Goal: Task Accomplishment & Management: Manage account settings

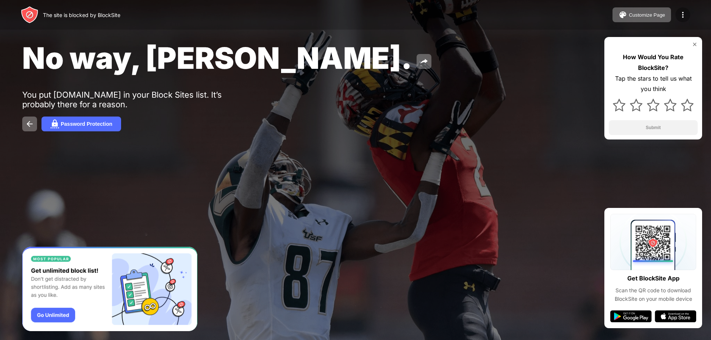
click at [679, 16] on img at bounding box center [682, 14] width 9 height 9
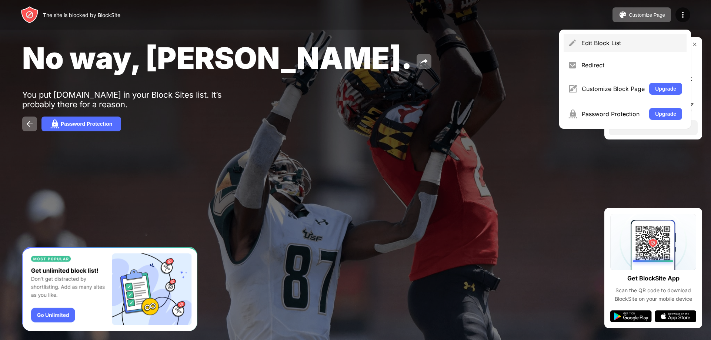
click at [598, 47] on div "Edit Block List" at bounding box center [625, 43] width 123 height 18
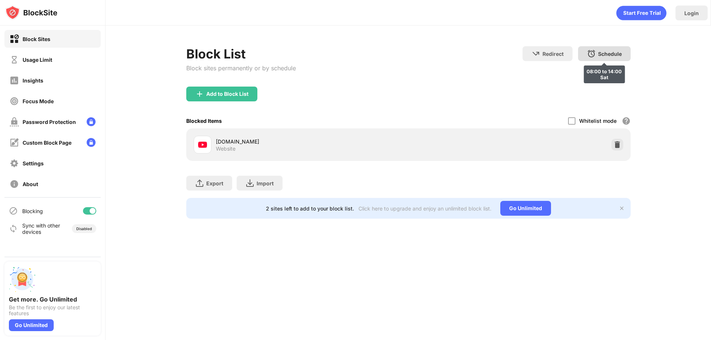
click at [596, 54] on div "Schedule 08:00 to 14:00 Sat" at bounding box center [604, 53] width 53 height 15
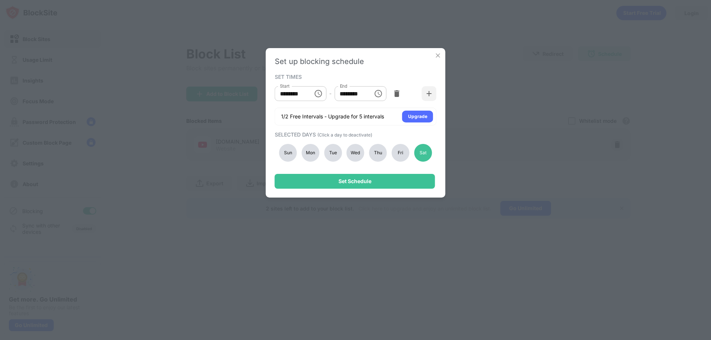
click at [318, 154] on div "Mon" at bounding box center [310, 153] width 18 height 18
click at [427, 155] on div "Sat" at bounding box center [423, 153] width 18 height 18
click at [310, 153] on div "Mon" at bounding box center [310, 153] width 18 height 18
click at [287, 153] on div "Sun" at bounding box center [288, 153] width 18 height 18
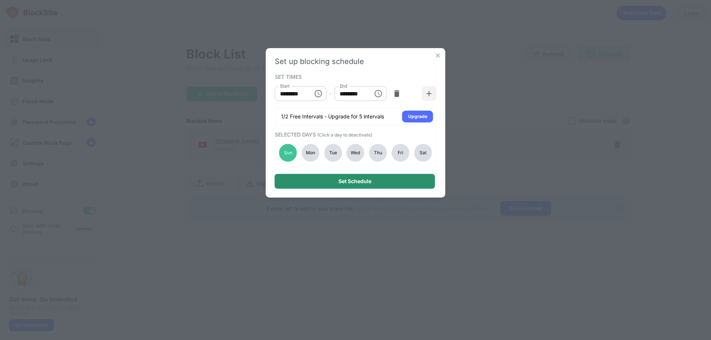
click at [360, 179] on div "Set Schedule" at bounding box center [354, 181] width 33 height 6
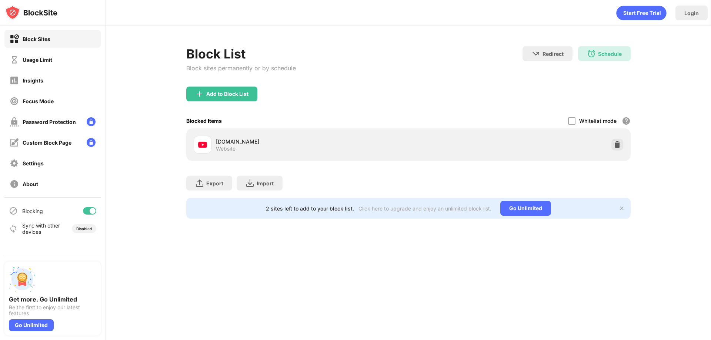
click at [589, 60] on div "Schedule 08:00 to 14:00 Sun" at bounding box center [604, 53] width 53 height 15
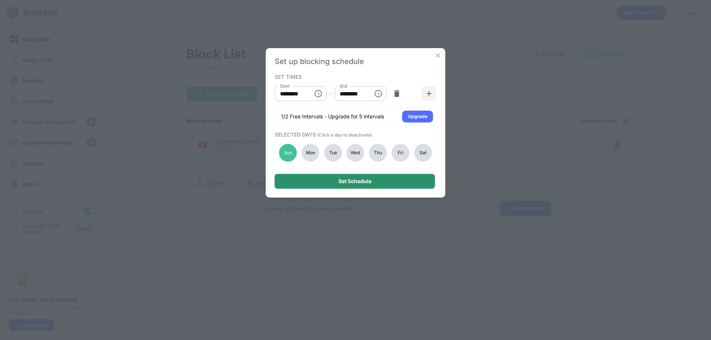
click at [357, 187] on div "Set Schedule" at bounding box center [355, 181] width 160 height 15
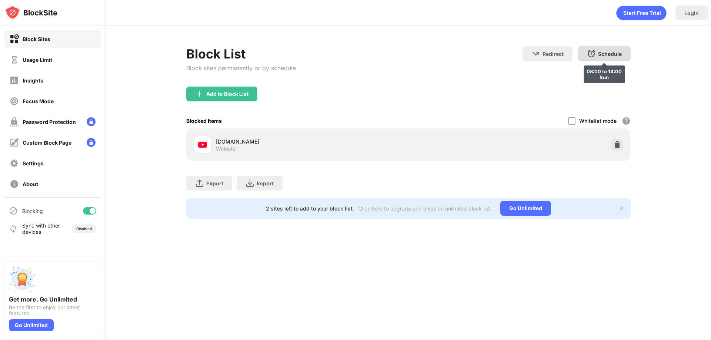
click at [589, 56] on img at bounding box center [591, 53] width 9 height 9
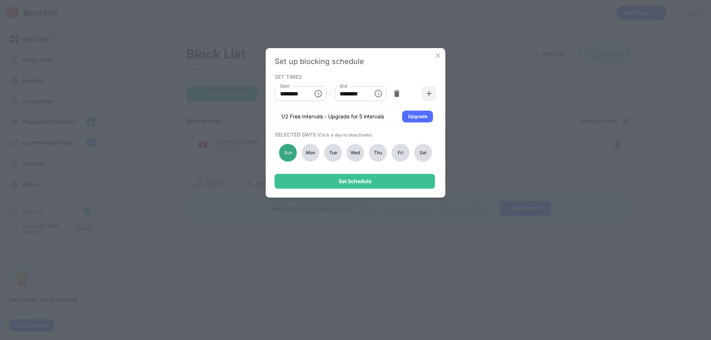
click at [288, 147] on div "Sun" at bounding box center [288, 153] width 18 height 18
click at [363, 152] on div "Wed" at bounding box center [356, 153] width 18 height 18
click at [291, 95] on input "********" at bounding box center [291, 93] width 33 height 15
click at [287, 95] on input "********" at bounding box center [291, 93] width 33 height 15
click at [324, 73] on div "SET TIMES Start ******** Start - End ******** End 1/2 Free Intervals - Upgrade …" at bounding box center [356, 99] width 162 height 54
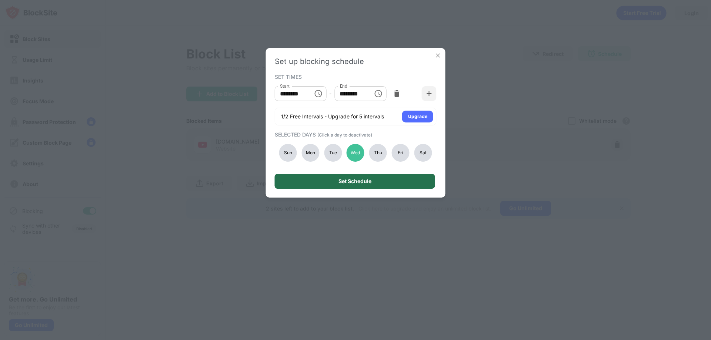
click at [383, 178] on div "Set Schedule" at bounding box center [355, 181] width 160 height 15
